Goal: Task Accomplishment & Management: Use online tool/utility

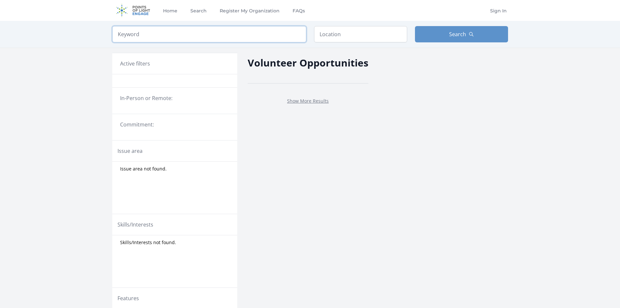
click at [148, 36] on input "search" at bounding box center [209, 34] width 194 height 16
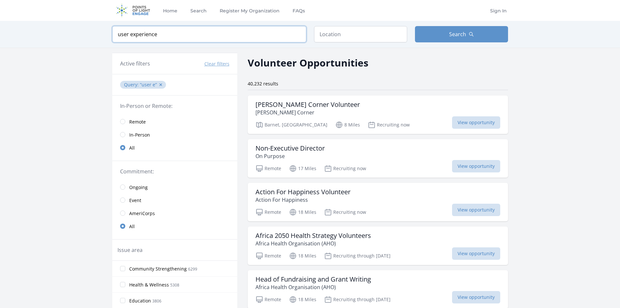
type input "user experience"
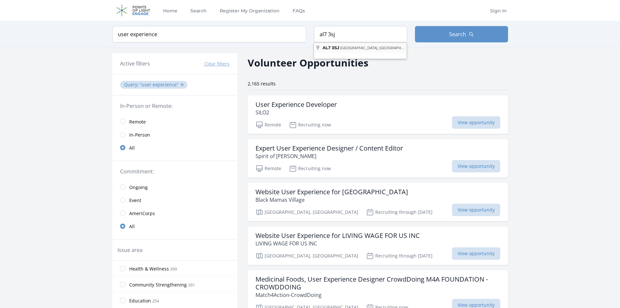
type input "[STREET_ADDRESS]"
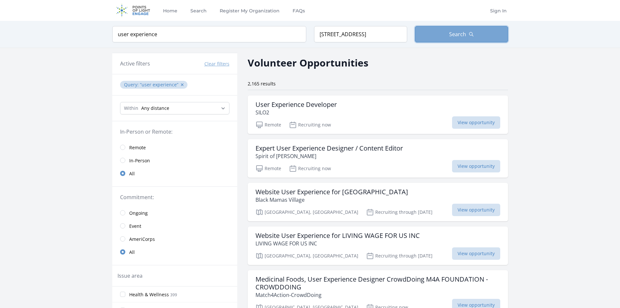
click at [466, 29] on button "Search" at bounding box center [461, 34] width 93 height 16
click at [124, 148] on input "radio" at bounding box center [122, 147] width 5 height 5
click at [459, 35] on span "Search" at bounding box center [457, 34] width 17 height 8
click at [123, 147] on input "radio" at bounding box center [122, 147] width 5 height 5
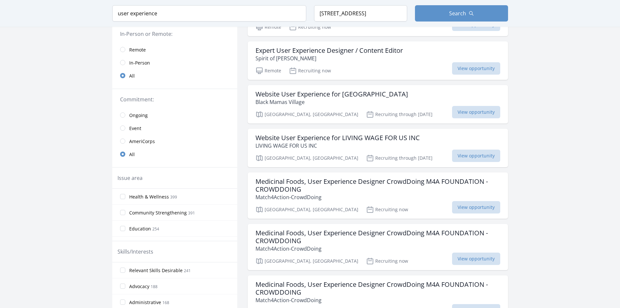
scroll to position [65, 0]
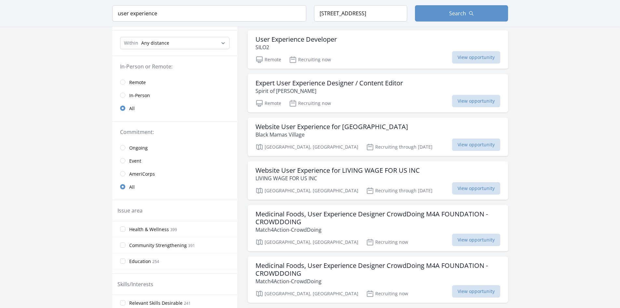
click at [122, 79] on link "Remote" at bounding box center [174, 82] width 125 height 13
click at [120, 85] on link "Remote" at bounding box center [174, 82] width 125 height 13
click at [124, 85] on link "Remote" at bounding box center [174, 82] width 125 height 13
click at [138, 82] on span "Remote" at bounding box center [137, 82] width 17 height 7
click at [138, 84] on span "Remote" at bounding box center [137, 82] width 17 height 7
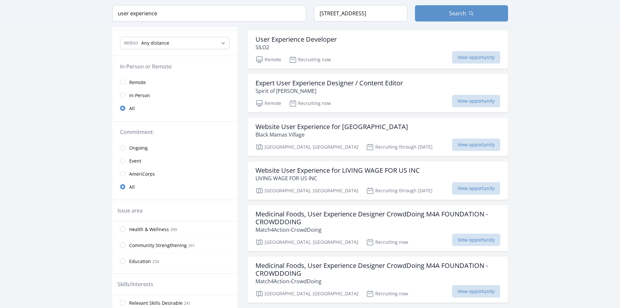
click at [131, 95] on span "In-Person" at bounding box center [139, 95] width 21 height 7
click at [123, 98] on link "In-Person" at bounding box center [174, 95] width 125 height 13
click at [125, 84] on link "Remote" at bounding box center [174, 82] width 125 height 13
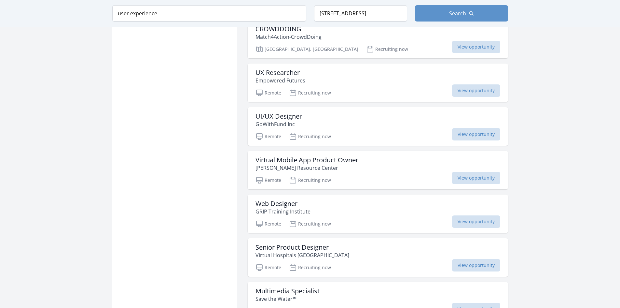
scroll to position [619, 0]
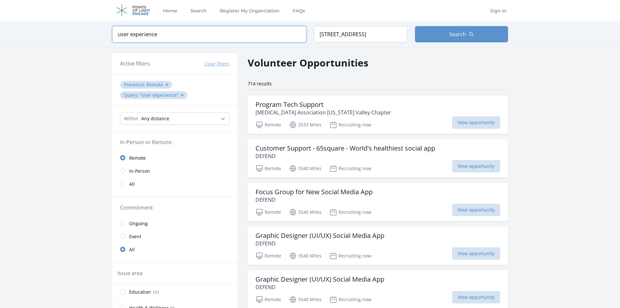
click at [165, 30] on input "user experience" at bounding box center [209, 34] width 194 height 16
type input "user experience "ux""
click at [454, 36] on span "Search" at bounding box center [457, 34] width 17 height 8
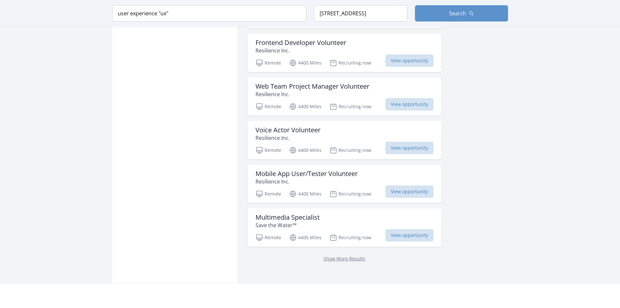
scroll to position [782, 0]
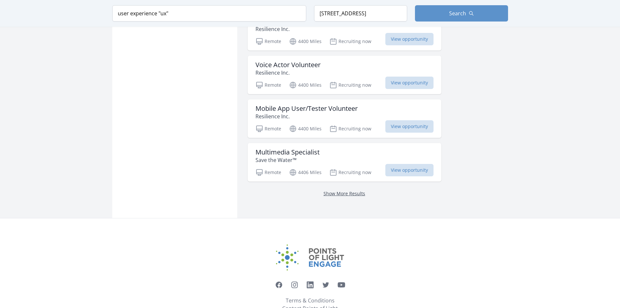
click at [356, 193] on link "Show More Results" at bounding box center [345, 193] width 42 height 6
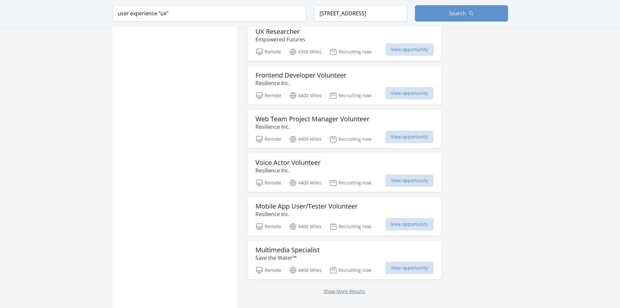
scroll to position [554, 0]
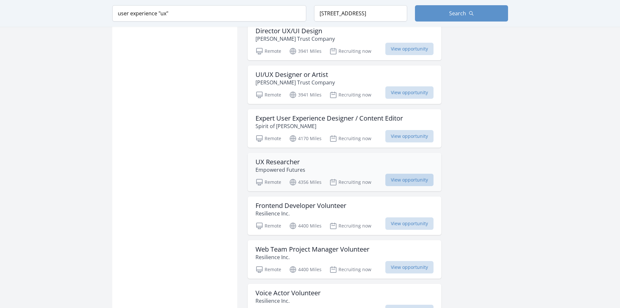
click at [415, 178] on span "View opportunity" at bounding box center [410, 180] width 48 height 12
